Goal: Communication & Community: Share content

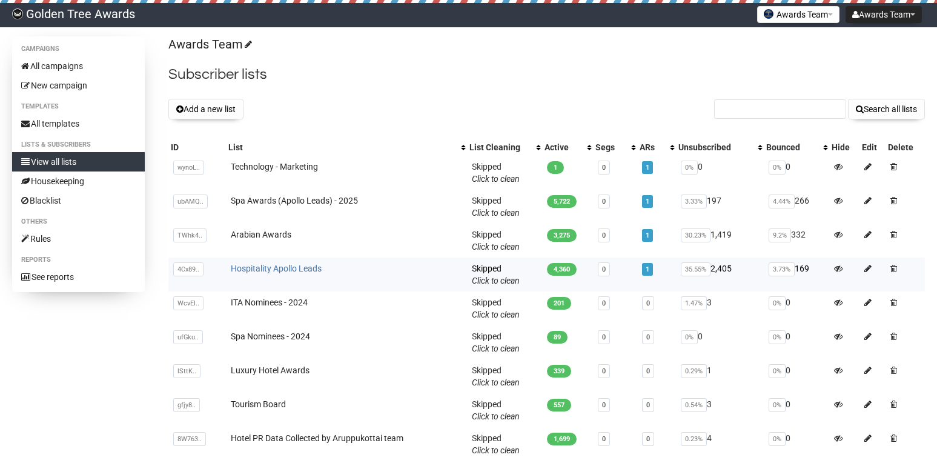
click at [300, 269] on link "Hospitality Apollo Leads" at bounding box center [276, 268] width 91 height 10
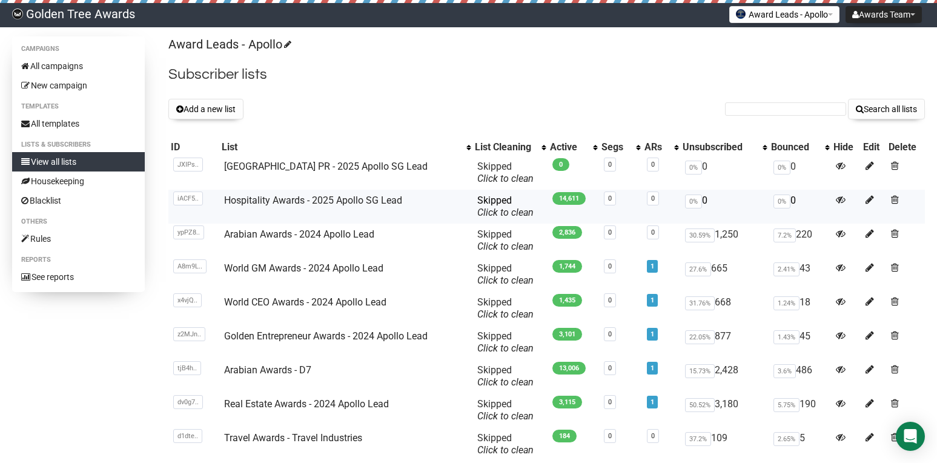
click at [286, 206] on td "Hospitality Awards - 2025 Apollo SG Lead" at bounding box center [345, 206] width 253 height 34
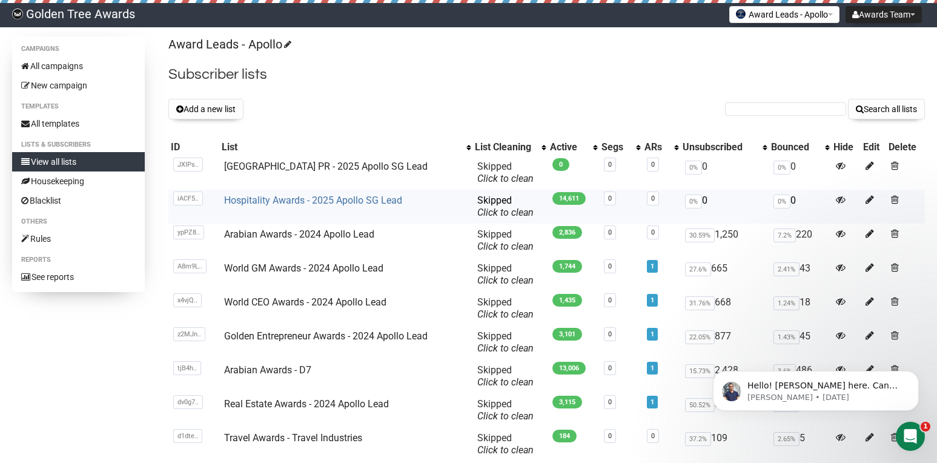
click at [285, 202] on link "Hospitality Awards - 2025 Apollo SG Lead" at bounding box center [313, 200] width 178 height 12
click at [291, 167] on link "[GEOGRAPHIC_DATA] PR - 2025 Apollo SG Lead" at bounding box center [325, 166] width 203 height 12
click at [759, 15] on button "Award Leads - Apollo" at bounding box center [784, 14] width 110 height 17
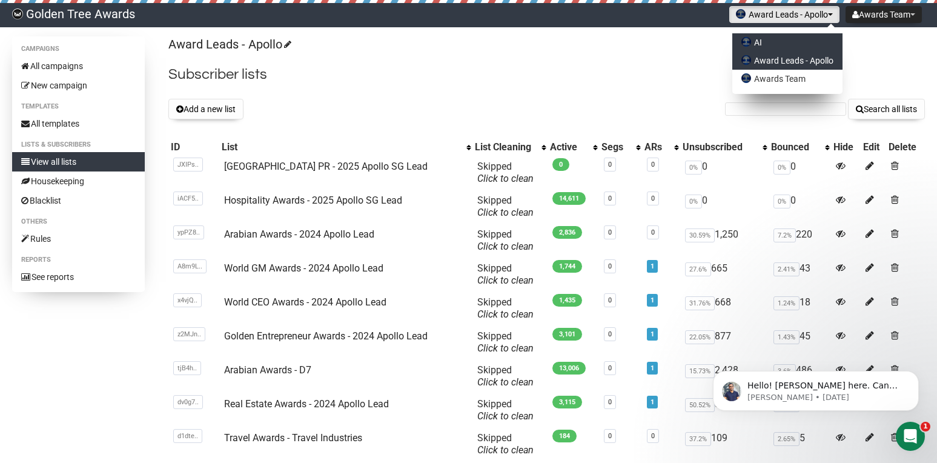
click at [751, 48] on link "AI" at bounding box center [787, 42] width 110 height 18
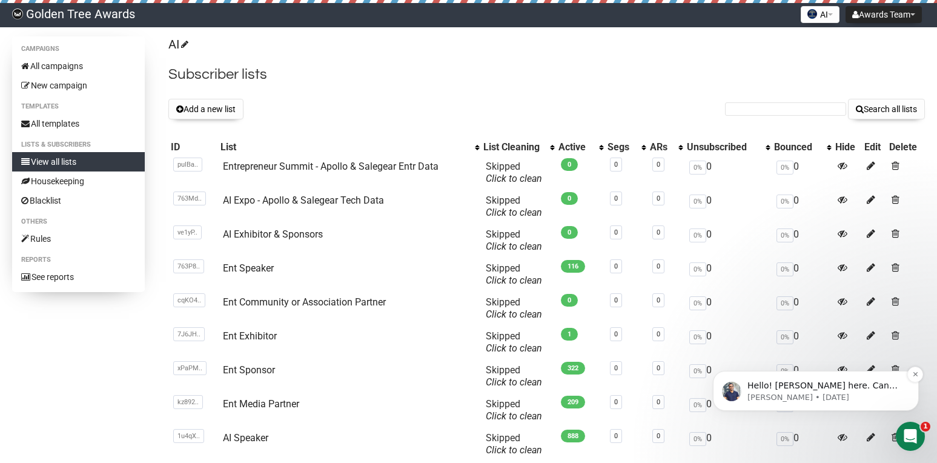
click at [838, 392] on p "Apoorv • 1d ago" at bounding box center [825, 397] width 156 height 11
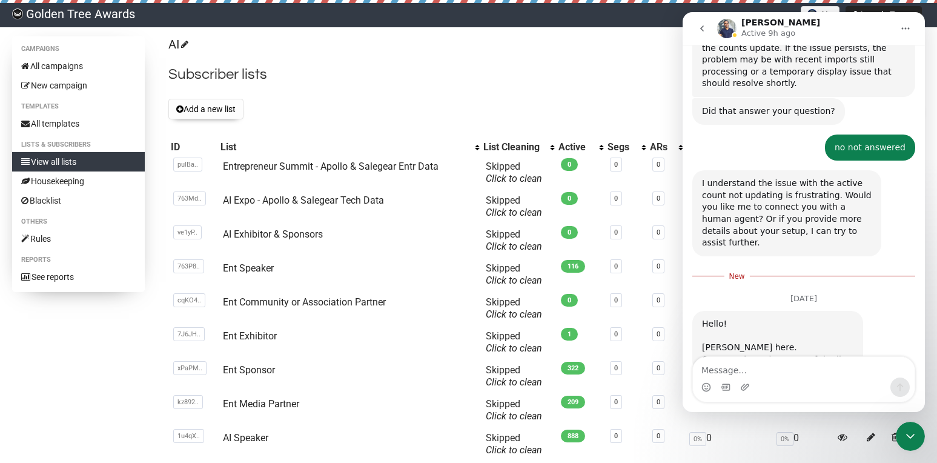
scroll to position [758, 0]
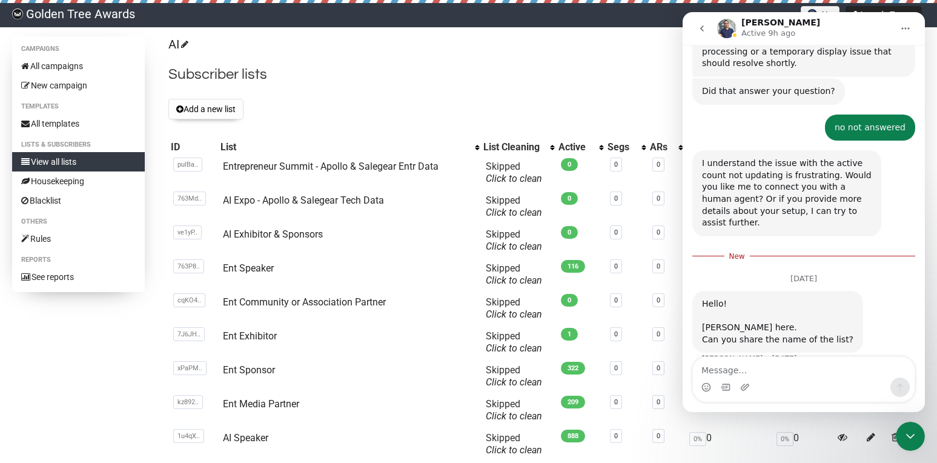
click at [904, 436] on icon "Close Intercom Messenger" at bounding box center [910, 436] width 15 height 15
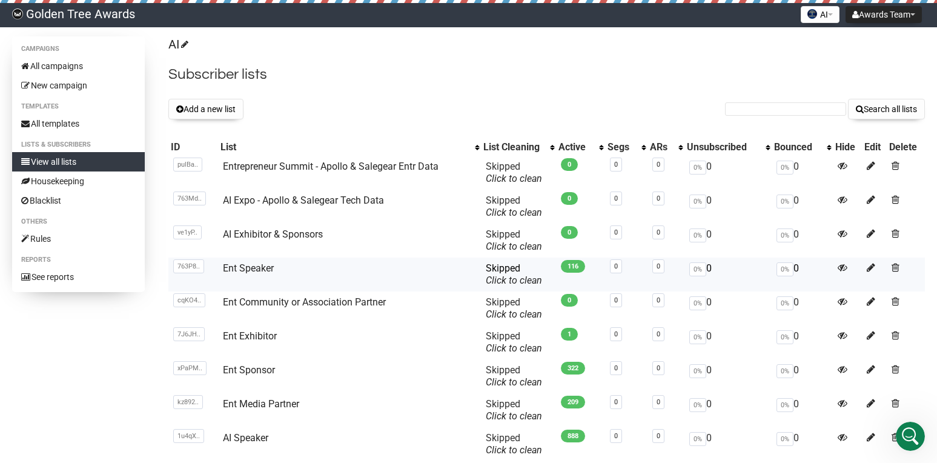
scroll to position [730, 0]
click at [903, 438] on icon "Open Intercom Messenger" at bounding box center [910, 436] width 20 height 20
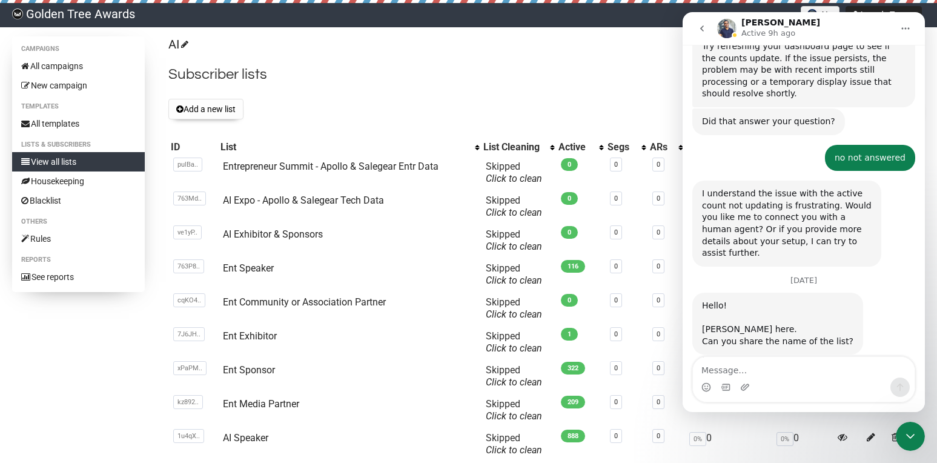
click at [494, 77] on h2 "Subscriber lists" at bounding box center [546, 75] width 756 height 22
click at [347, 203] on link "AI Expo - Apollo & Salegear Tech Data" at bounding box center [303, 200] width 161 height 12
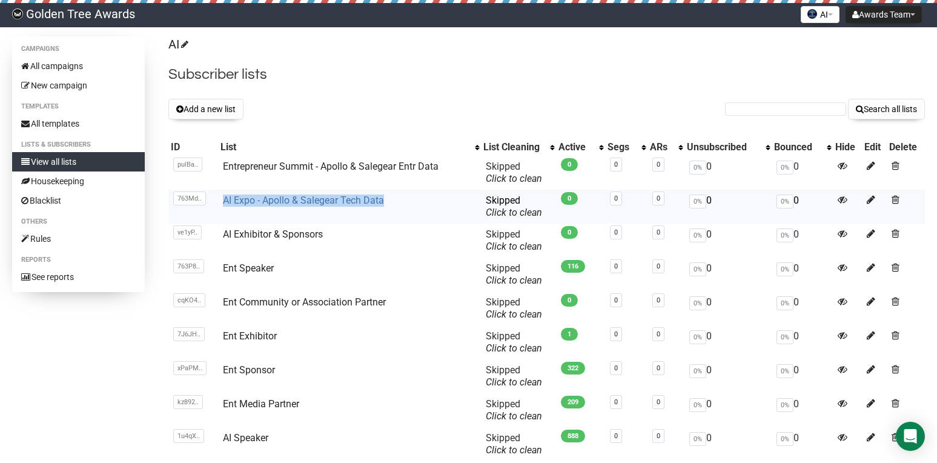
drag, startPoint x: 384, startPoint y: 205, endPoint x: 224, endPoint y: 202, distance: 160.5
click at [224, 202] on td "AI Expo - Apollo & Salegear Tech Data" at bounding box center [349, 206] width 263 height 34
copy link "AI Expo - Apollo & Salegear Tech Data"
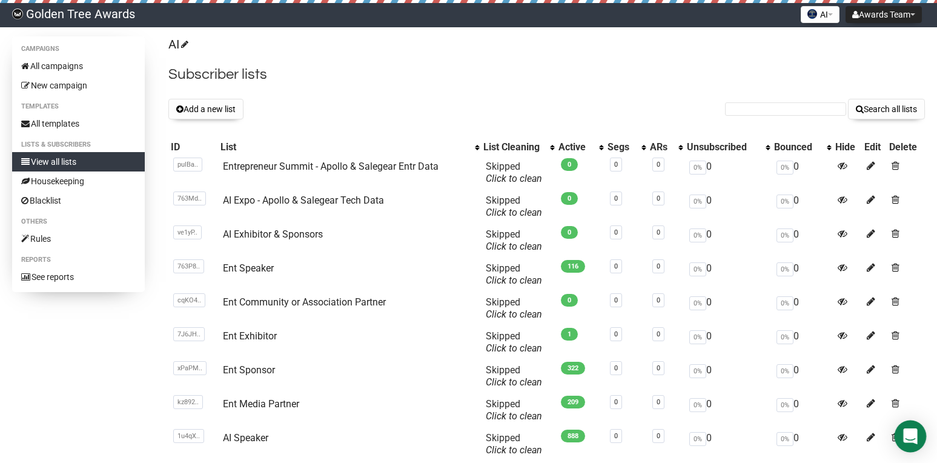
click at [908, 446] on div "Open Intercom Messenger" at bounding box center [910, 436] width 32 height 32
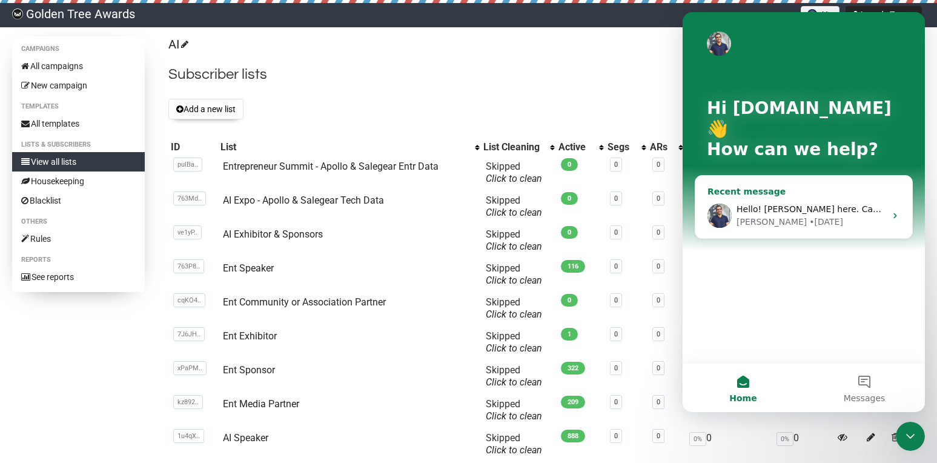
click at [809, 228] on div "• [DATE]" at bounding box center [826, 222] width 34 height 13
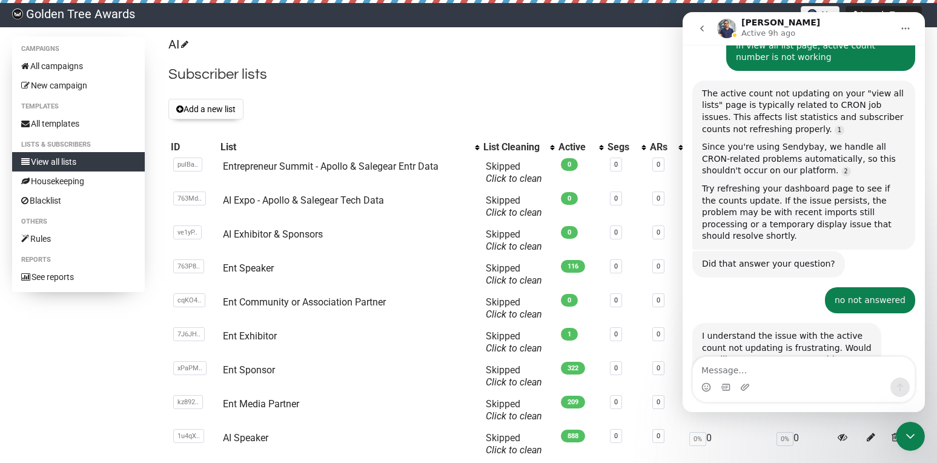
scroll to position [730, 0]
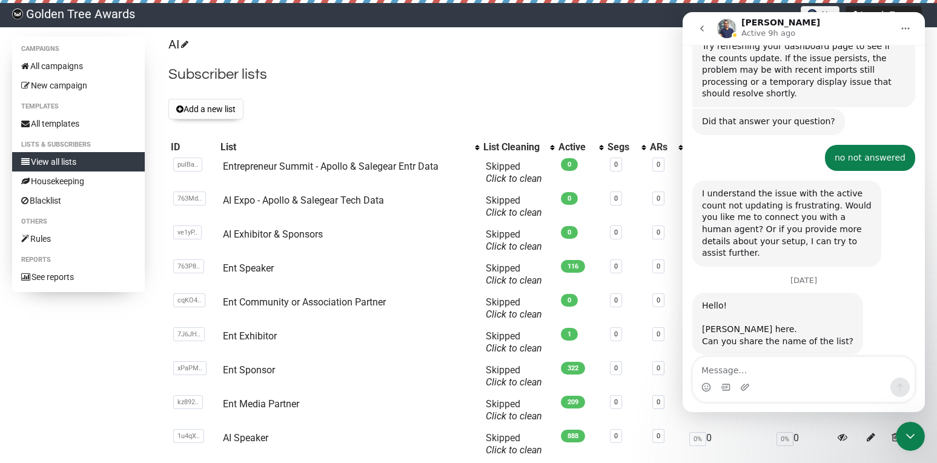
click at [768, 390] on div "Intercom messenger" at bounding box center [804, 386] width 222 height 19
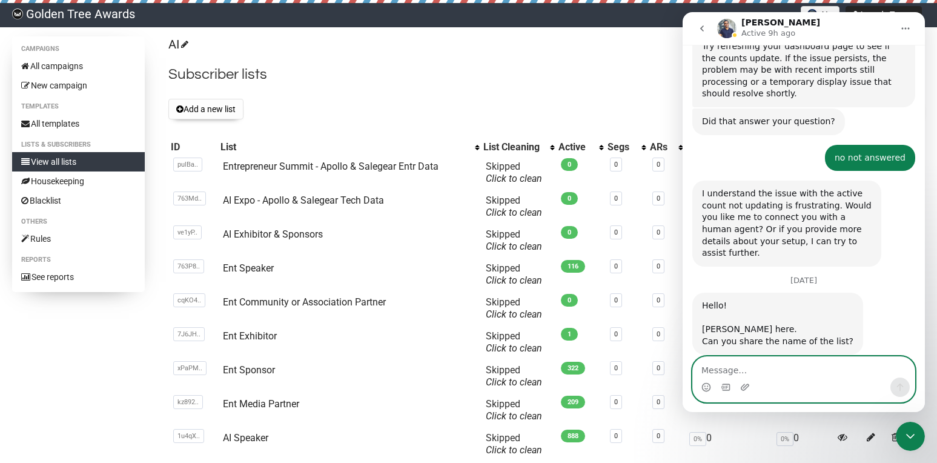
click at [762, 369] on textarea "Message…" at bounding box center [804, 367] width 222 height 21
paste textarea "AI Expo - Apollo & Salegear Tech Data"
type textarea "AI Expo - Apollo & Salegear Tech Data"
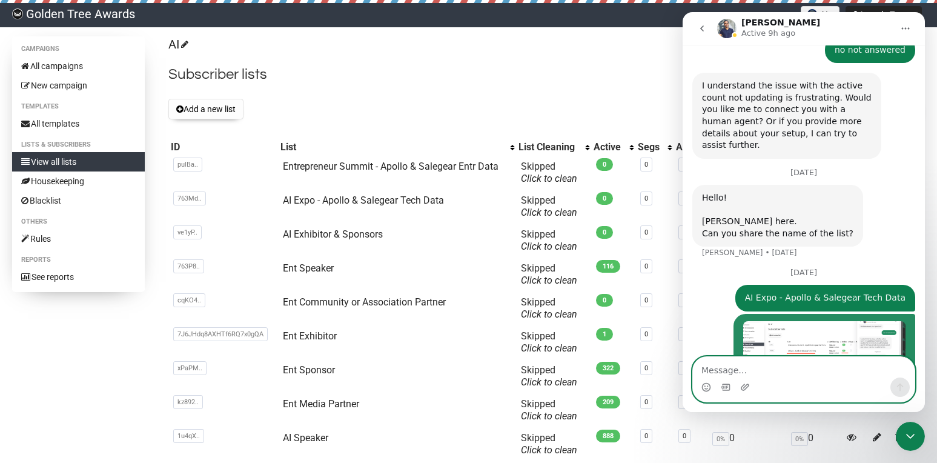
scroll to position [865, 0]
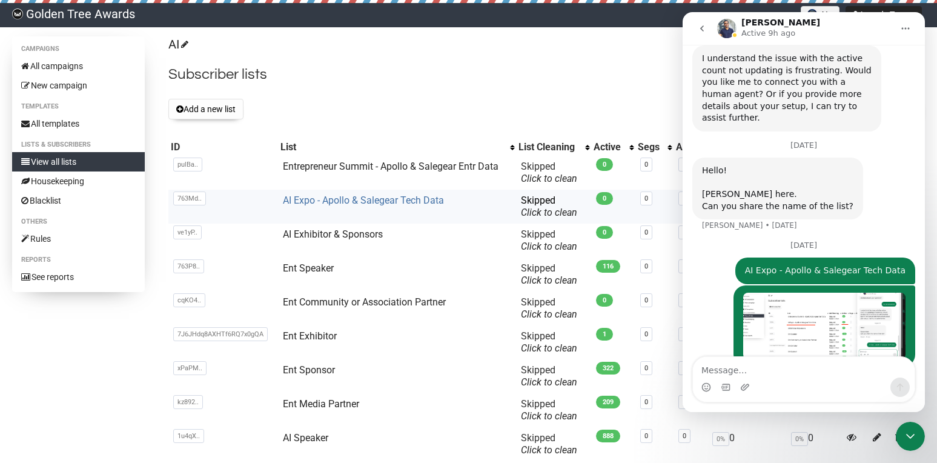
click at [339, 200] on link "AI Expo - Apollo & Salegear Tech Data" at bounding box center [363, 200] width 161 height 12
